Goal: Information Seeking & Learning: Learn about a topic

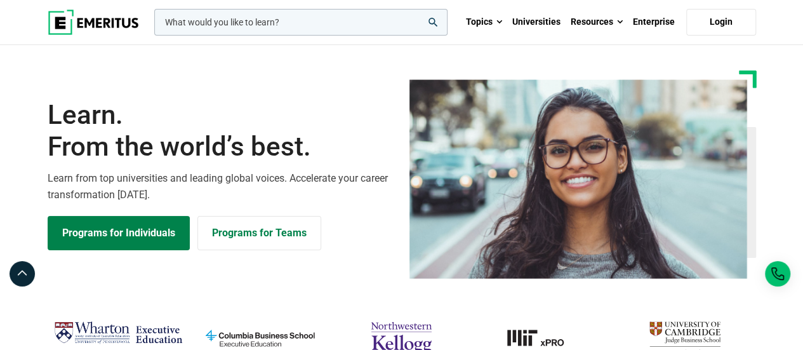
click at [221, 26] on input "woocommerce-product-search-field-0" at bounding box center [300, 22] width 293 height 27
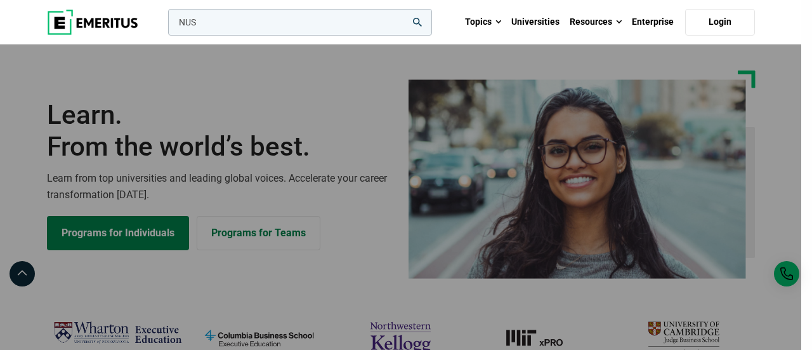
type input "NUS"
click at [166, 25] on button "search" at bounding box center [166, 25] width 0 height 0
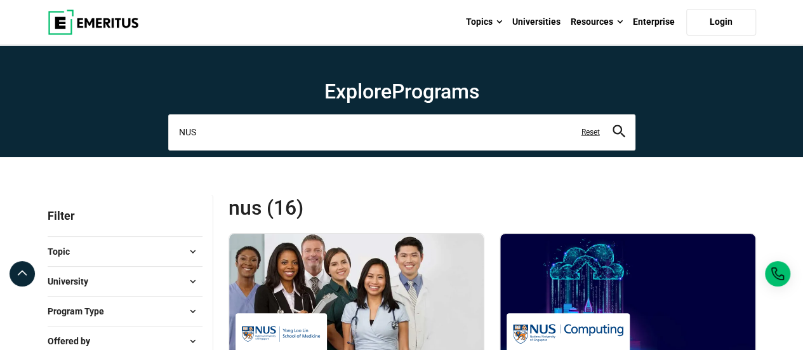
drag, startPoint x: 223, startPoint y: 129, endPoint x: 172, endPoint y: 126, distance: 51.5
click at [172, 126] on input "NUS" at bounding box center [401, 132] width 467 height 36
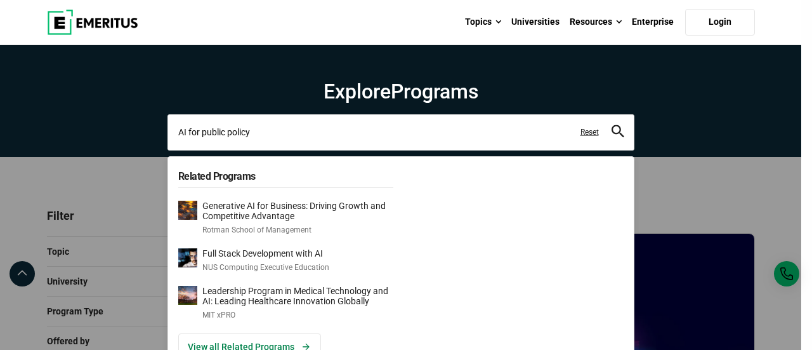
type input "AI for public policy"
click at [612, 125] on button "search" at bounding box center [618, 132] width 13 height 15
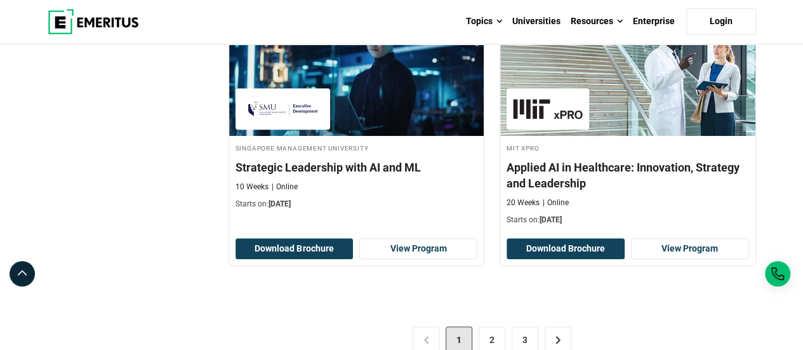
scroll to position [2876, 0]
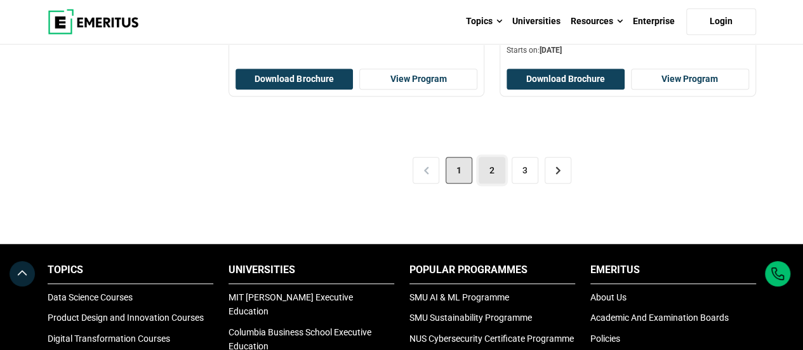
click at [492, 166] on link "2" at bounding box center [491, 170] width 27 height 27
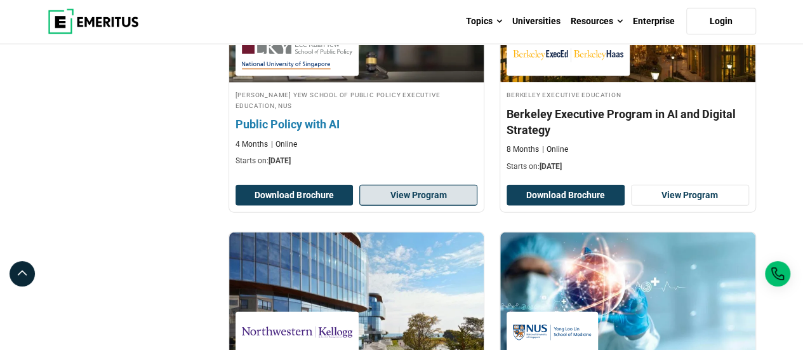
scroll to position [1184, 0]
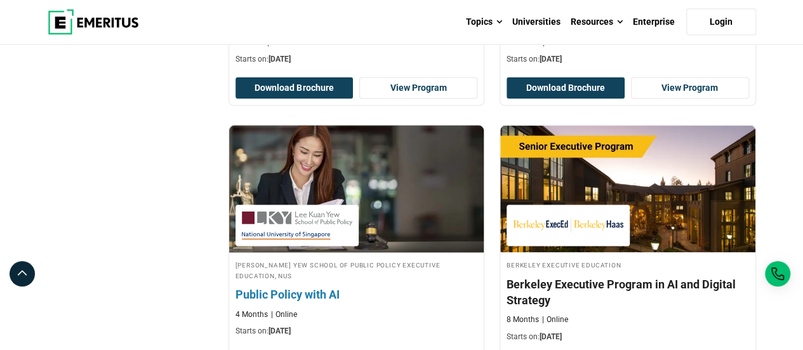
click at [301, 291] on h4 "Public Policy with AI" at bounding box center [356, 294] width 242 height 16
